Goal: Find specific page/section: Find specific page/section

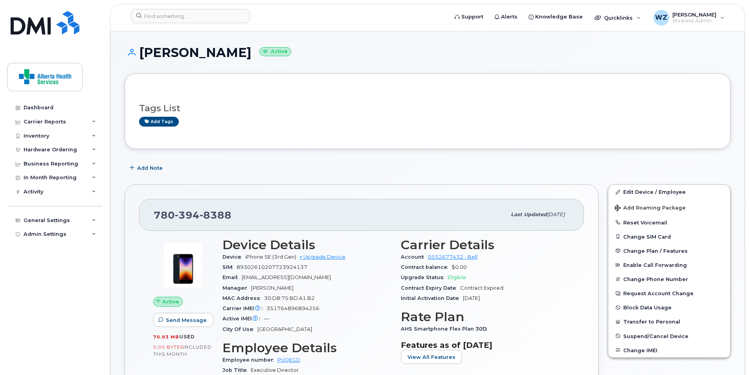
scroll to position [393, 0]
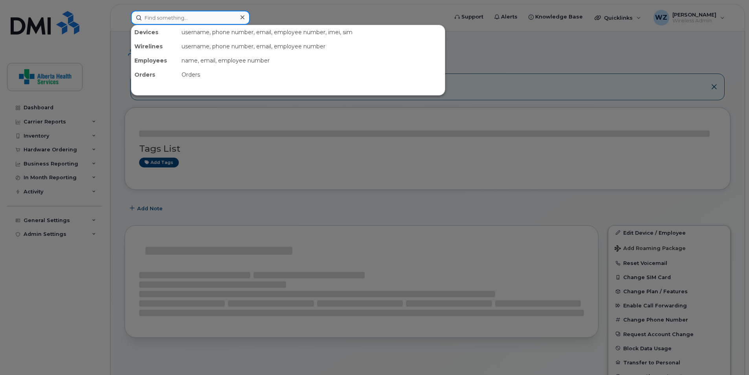
click at [152, 14] on input at bounding box center [190, 18] width 119 height 14
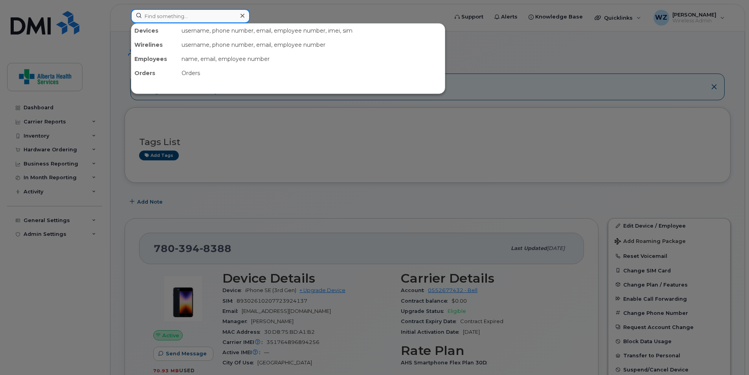
paste input "[PERSON_NAME]"
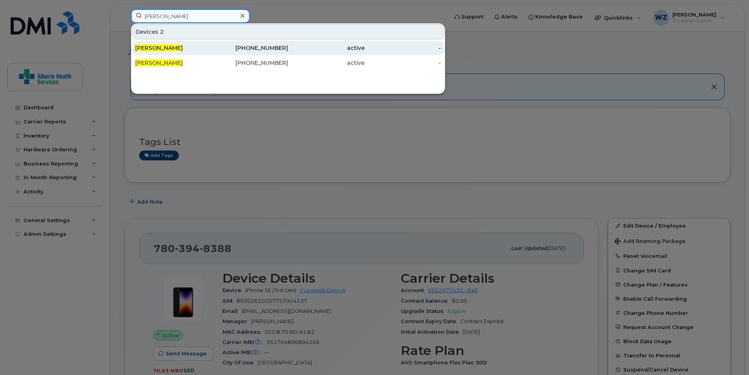
type input "[PERSON_NAME]"
click at [160, 49] on span "[PERSON_NAME]" at bounding box center [159, 47] width 48 height 7
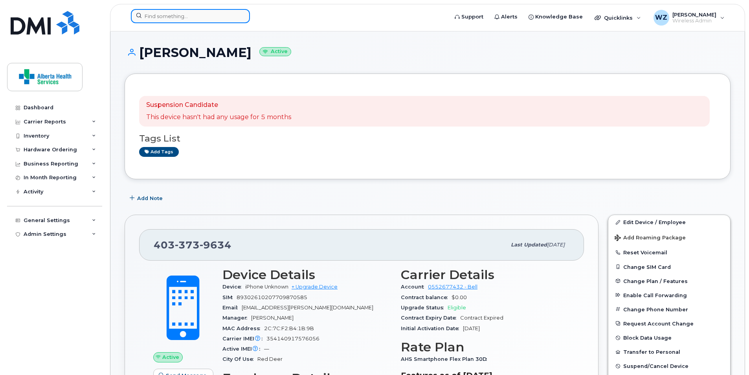
click at [168, 18] on input at bounding box center [190, 16] width 119 height 14
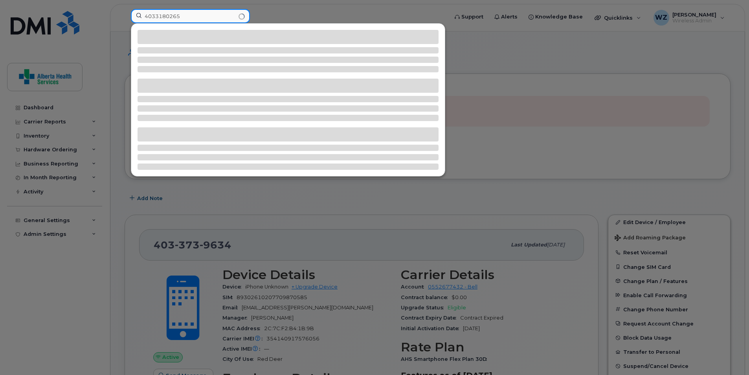
type input "4033180265"
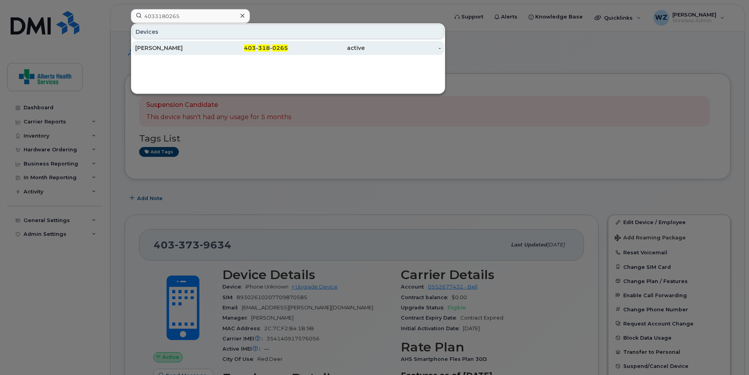
click at [156, 48] on div "[PERSON_NAME]" at bounding box center [173, 48] width 77 height 8
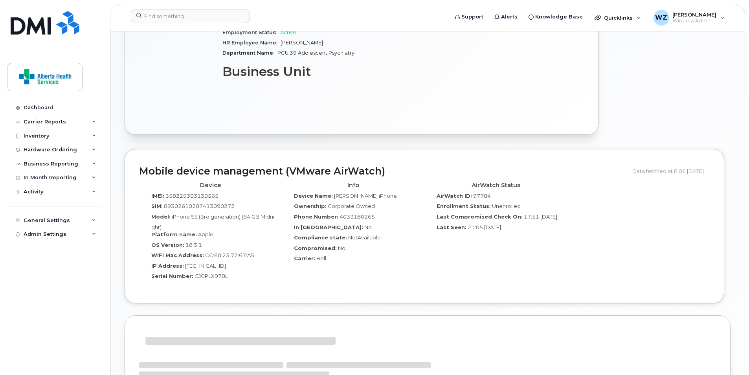
scroll to position [425, 0]
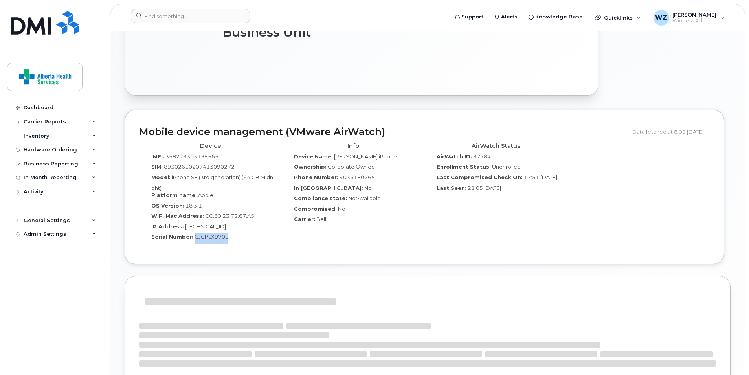
drag, startPoint x: 229, startPoint y: 233, endPoint x: 193, endPoint y: 231, distance: 35.8
click at [193, 233] on div "Serial Number: CJGPLX970L" at bounding box center [210, 238] width 131 height 11
copy span "CJGPLX970L"
